Goal: Task Accomplishment & Management: Use online tool/utility

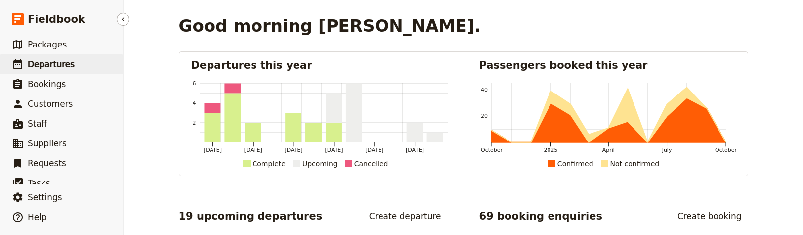
click at [86, 66] on link "​ Departures" at bounding box center [61, 64] width 123 height 20
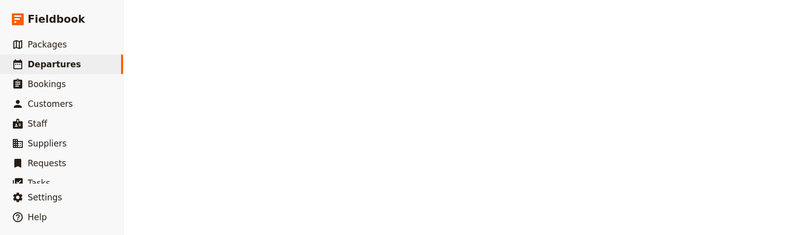
select select "CREATED_AT"
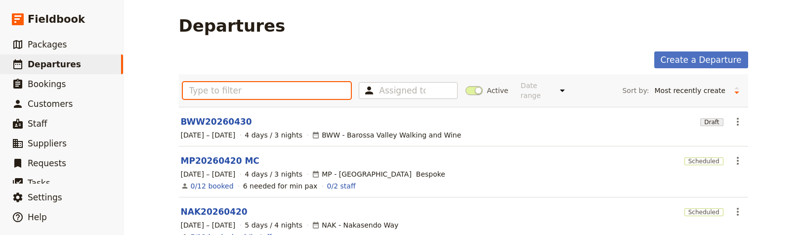
click at [257, 87] on input "text" at bounding box center [267, 90] width 169 height 17
paste input "KUM20251101"
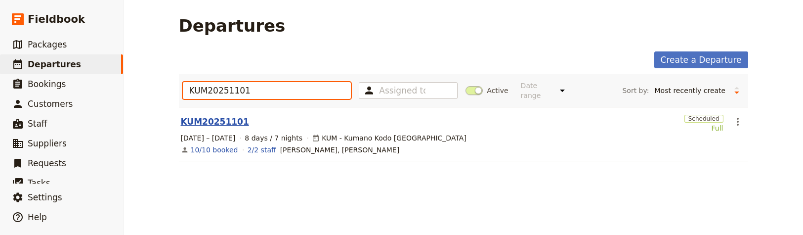
type input "KUM20251101"
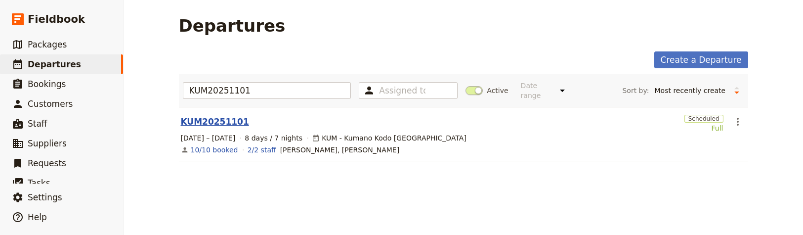
click at [219, 116] on link "KUM20251101" at bounding box center [215, 122] width 68 height 12
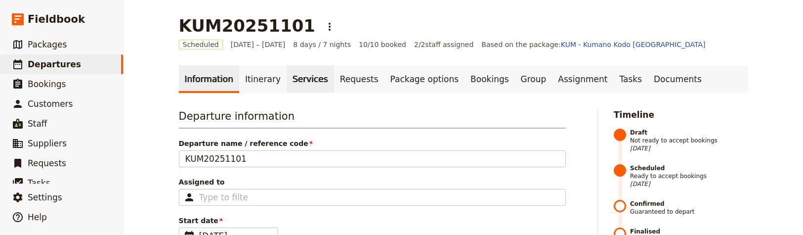
click at [299, 82] on link "Services" at bounding box center [310, 79] width 47 height 28
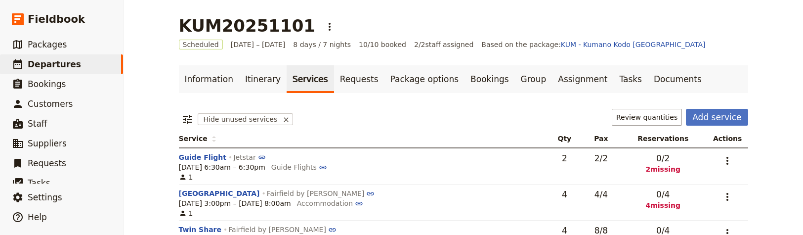
scroll to position [42, 0]
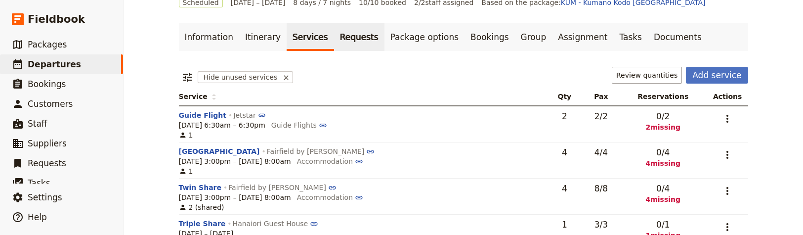
click at [334, 37] on link "Requests" at bounding box center [359, 37] width 50 height 28
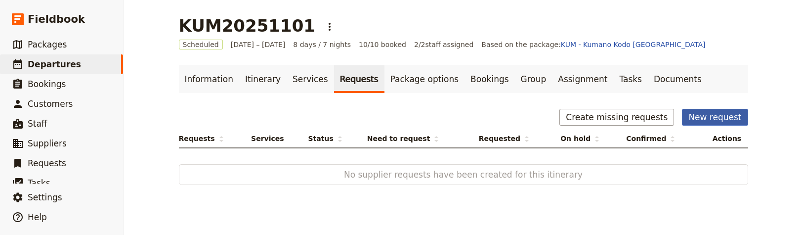
click at [723, 117] on button "New request" at bounding box center [715, 117] width 66 height 17
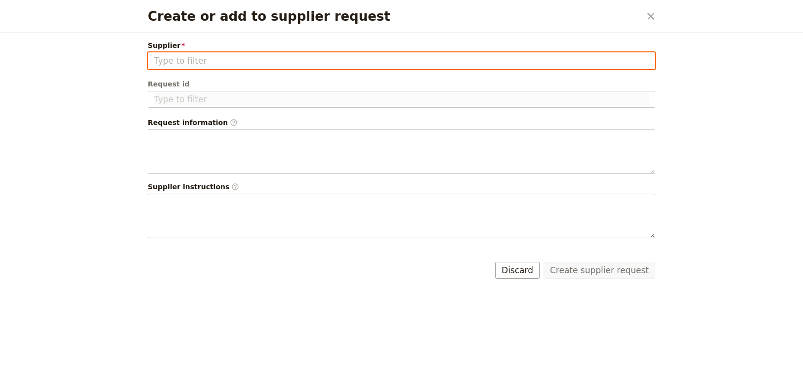
click at [334, 61] on input "Supplier" at bounding box center [401, 61] width 495 height 12
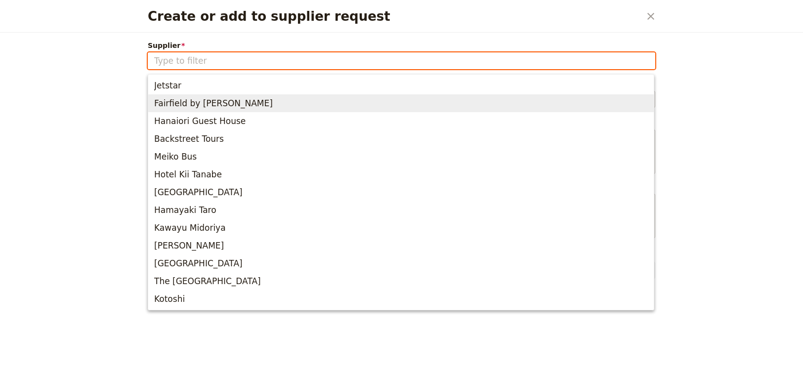
click at [310, 96] on span "Fairfield by [PERSON_NAME]" at bounding box center [401, 103] width 494 height 14
type input "Fairfield by [PERSON_NAME]"
type input "FBM-100380"
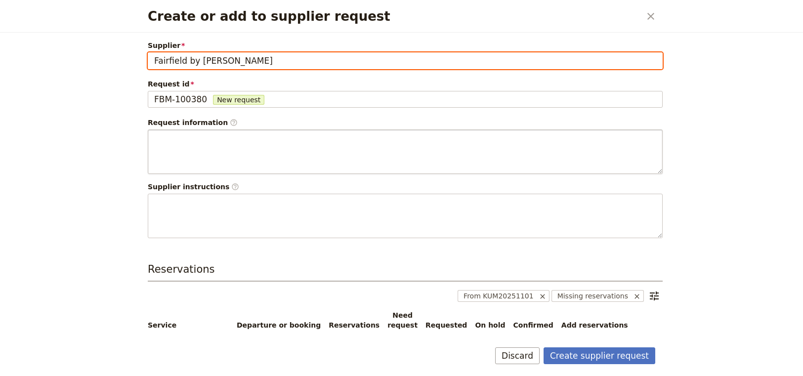
scroll to position [97, 0]
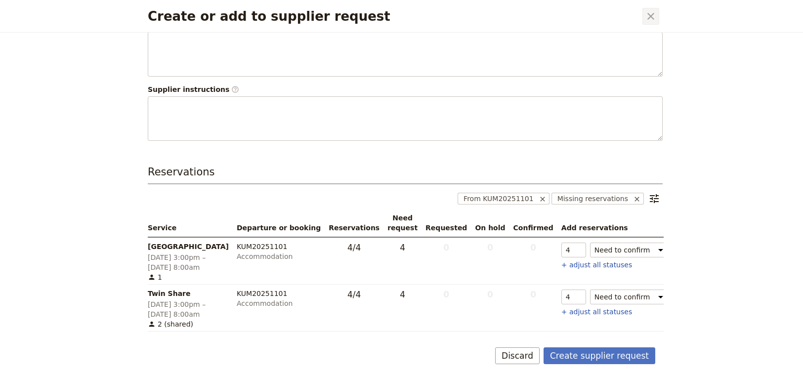
click at [651, 18] on icon "Close dialog" at bounding box center [651, 16] width 12 height 12
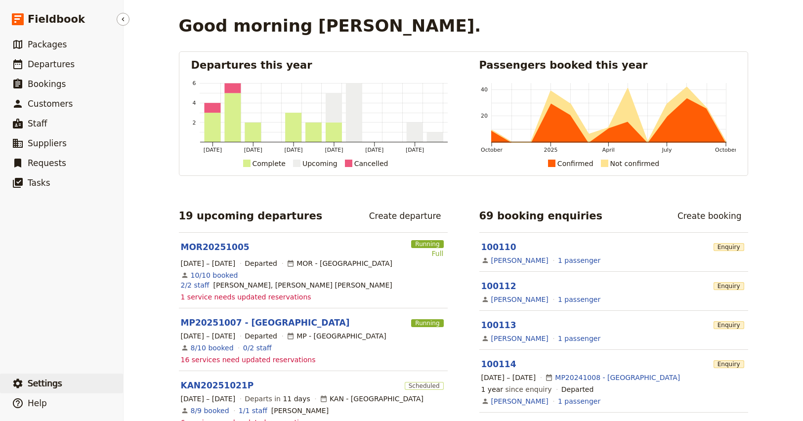
click at [45, 380] on span "Settings" at bounding box center [45, 384] width 35 height 10
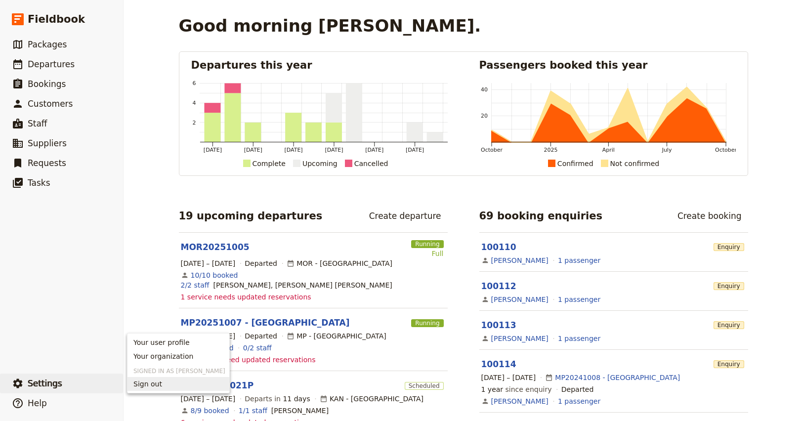
click at [161, 382] on span "Sign out" at bounding box center [178, 384] width 90 height 10
